Goal: Task Accomplishment & Management: Manage account settings

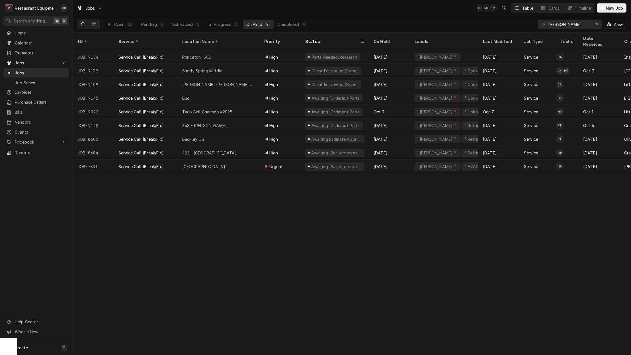
click at [156, 21] on div "Pending" at bounding box center [149, 24] width 16 height 6
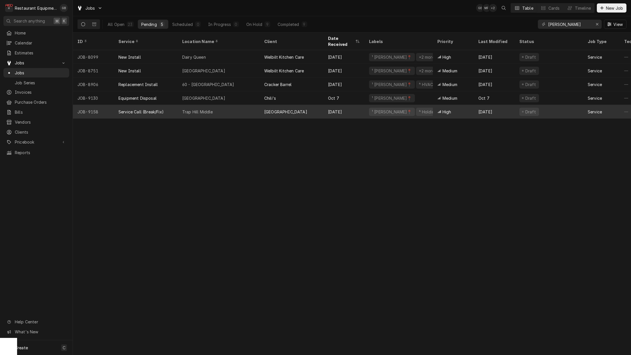
click at [194, 109] on div "Trap Hill Middle" at bounding box center [197, 112] width 31 height 6
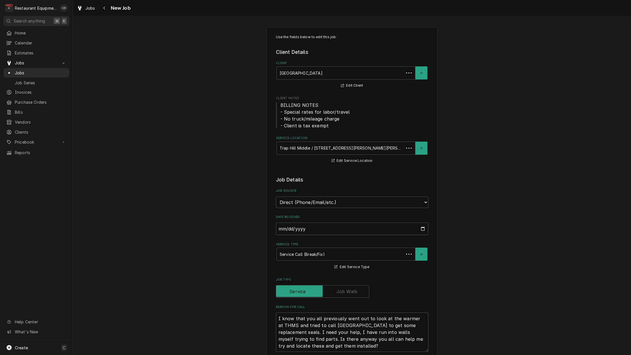
type textarea "x"
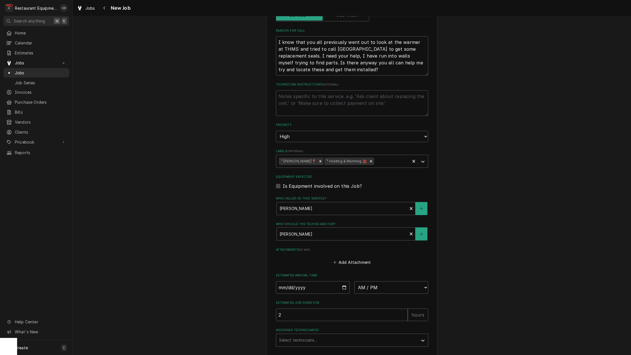
scroll to position [278, 0]
click at [290, 280] on input "Date" at bounding box center [313, 286] width 74 height 13
type input "2025-10-10"
type textarea "x"
select select "09:00:00"
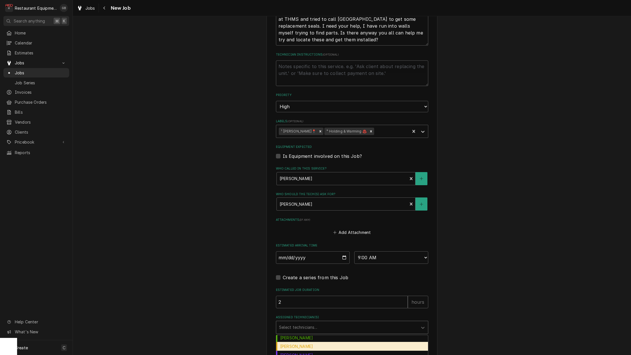
scroll to position [63, 0]
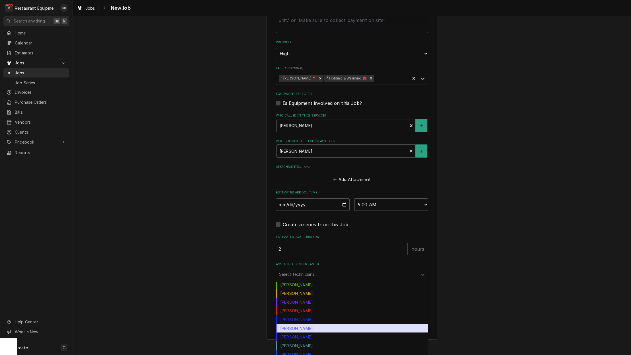
click at [310, 324] on div "Paxton Turner" at bounding box center [352, 328] width 152 height 9
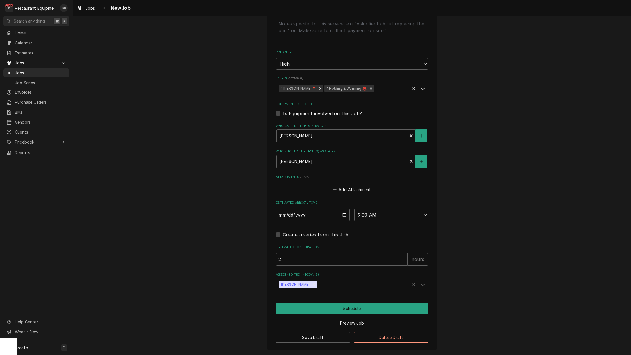
scroll to position [336, 0]
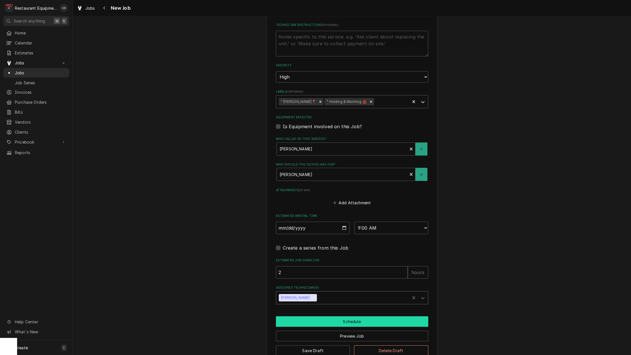
click at [335, 316] on button "Schedule" at bounding box center [352, 321] width 152 height 11
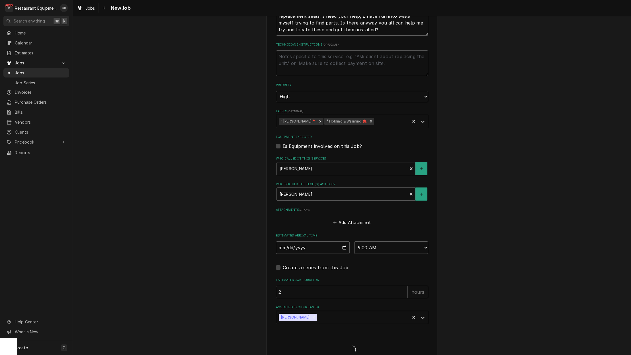
type textarea "x"
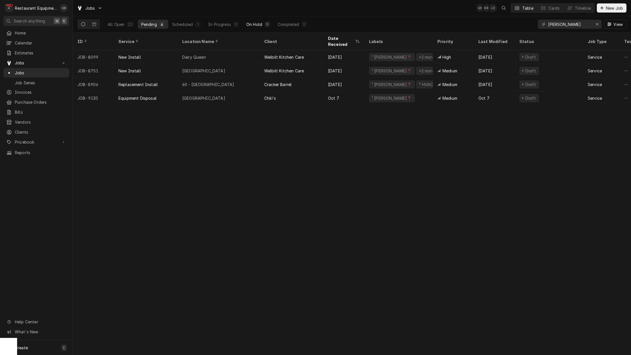
drag, startPoint x: 268, startPoint y: 27, endPoint x: 264, endPoint y: 28, distance: 3.5
click at [265, 27] on button "On Hold 9" at bounding box center [258, 24] width 31 height 9
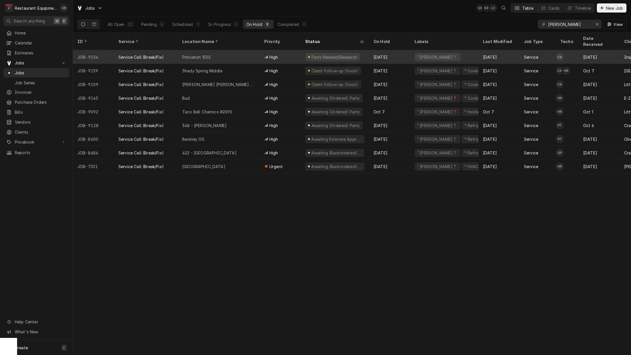
click at [201, 53] on div "Princeton 1502" at bounding box center [219, 57] width 82 height 14
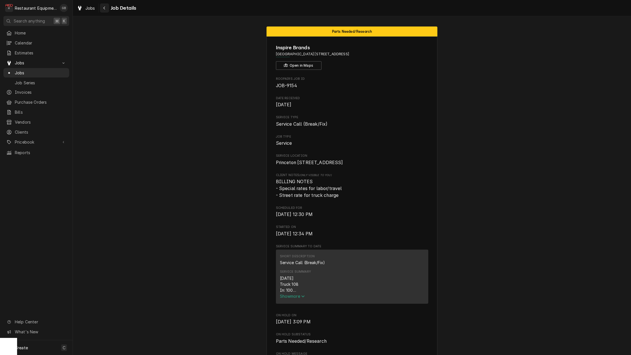
click at [108, 9] on button "Navigate back" at bounding box center [104, 7] width 9 height 9
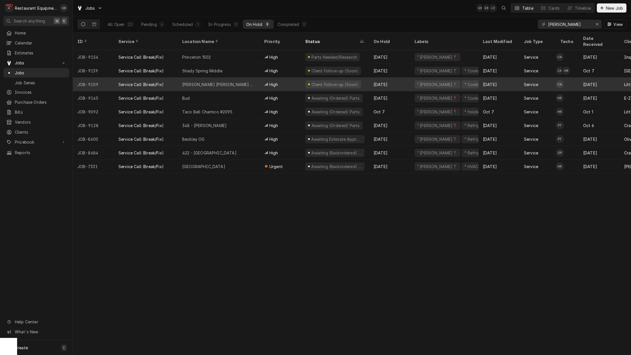
click at [228, 77] on div "Glen Jean Subway" at bounding box center [219, 84] width 82 height 14
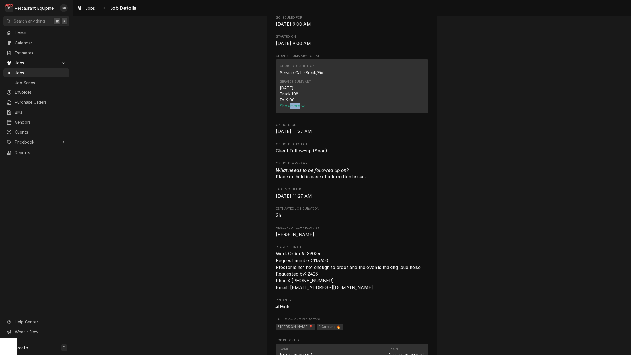
scroll to position [0, 0]
click at [282, 103] on span "Show more" at bounding box center [292, 105] width 25 height 5
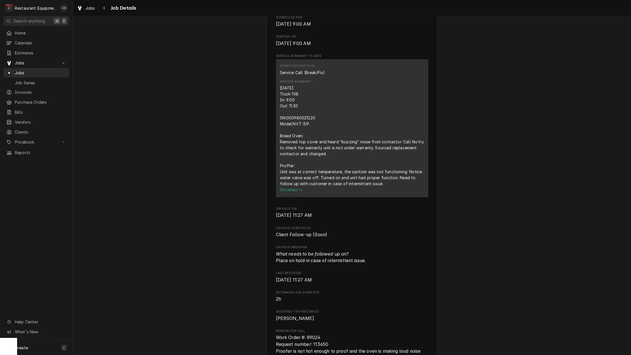
scroll to position [0, 0]
